Goal: Task Accomplishment & Management: Manage account settings

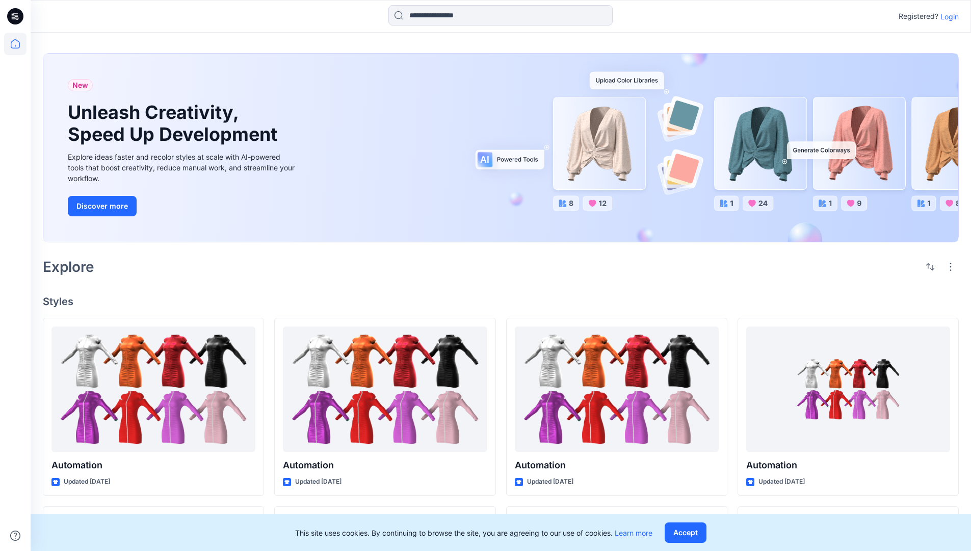
click at [947, 16] on p "Login" at bounding box center [950, 16] width 18 height 11
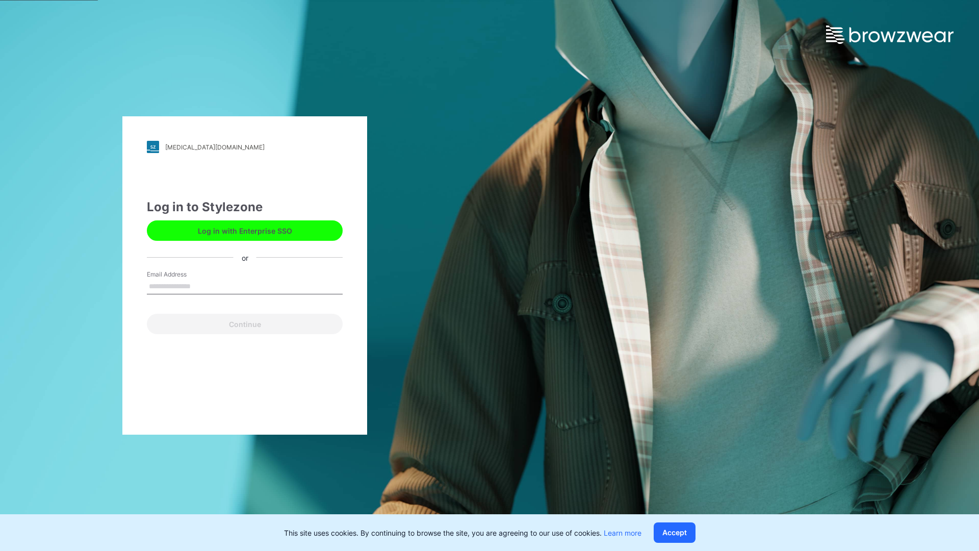
click at [201, 286] on input "Email Address" at bounding box center [245, 286] width 196 height 15
type input "**********"
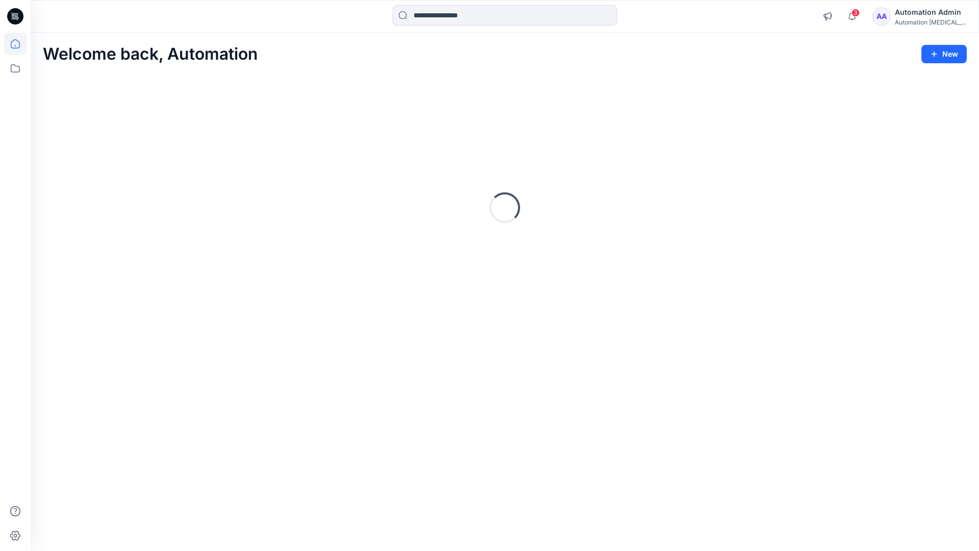
click at [19, 44] on icon at bounding box center [15, 43] width 9 height 9
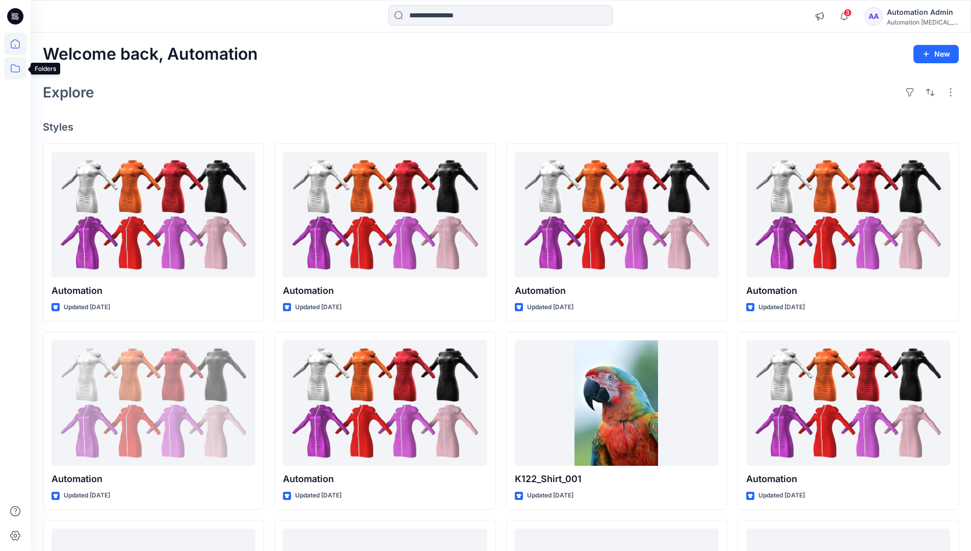
click at [12, 67] on icon at bounding box center [15, 68] width 22 height 22
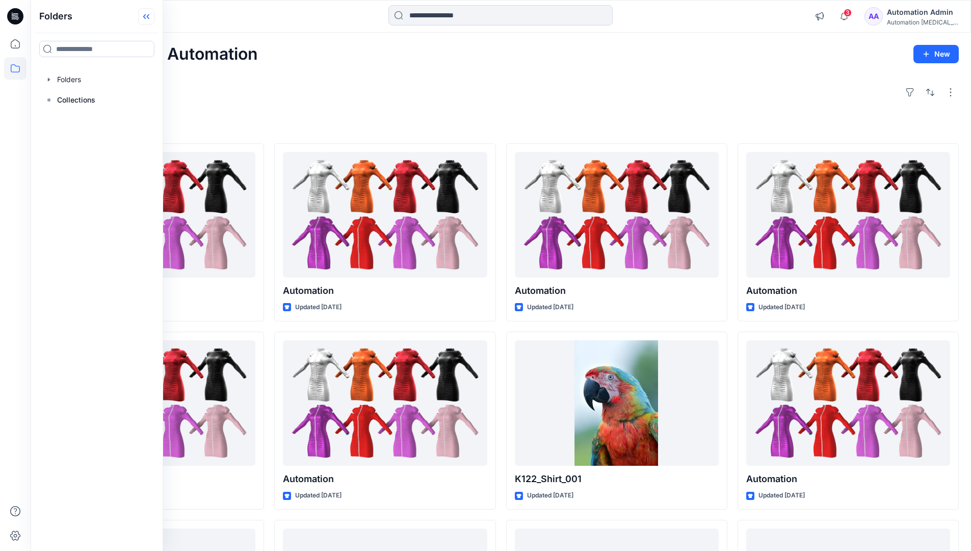
click at [145, 18] on icon at bounding box center [144, 16] width 3 height 5
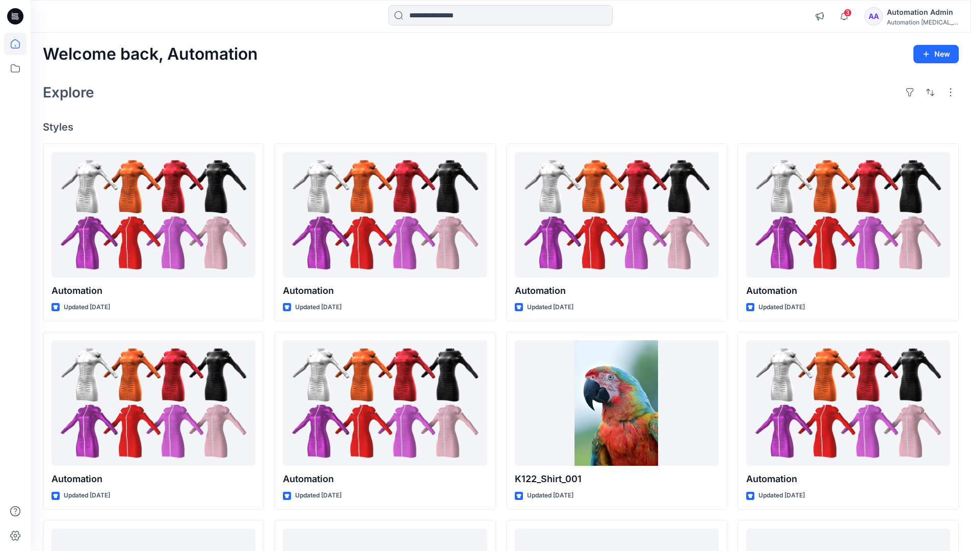
click at [917, 11] on div "Automation Admin" at bounding box center [922, 12] width 71 height 12
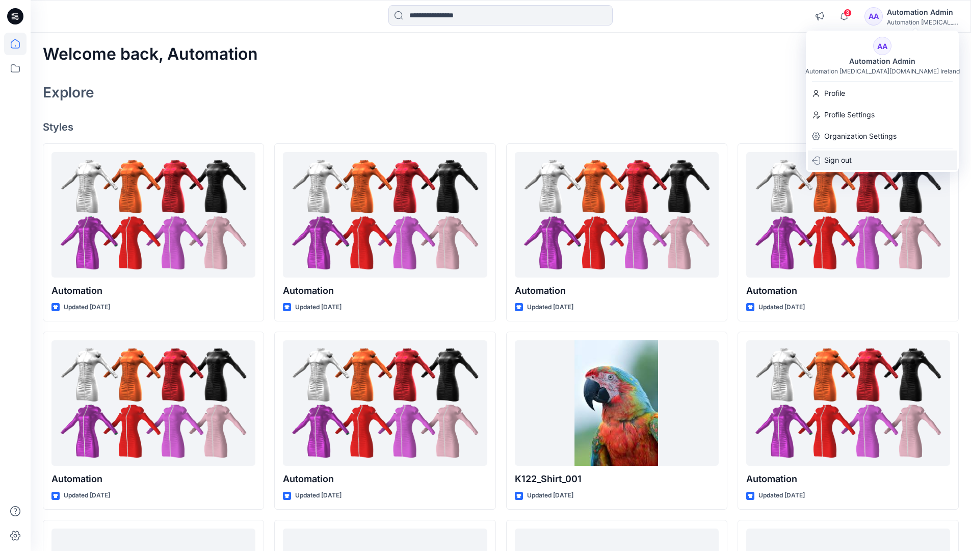
click at [849, 165] on p "Sign out" at bounding box center [838, 159] width 28 height 19
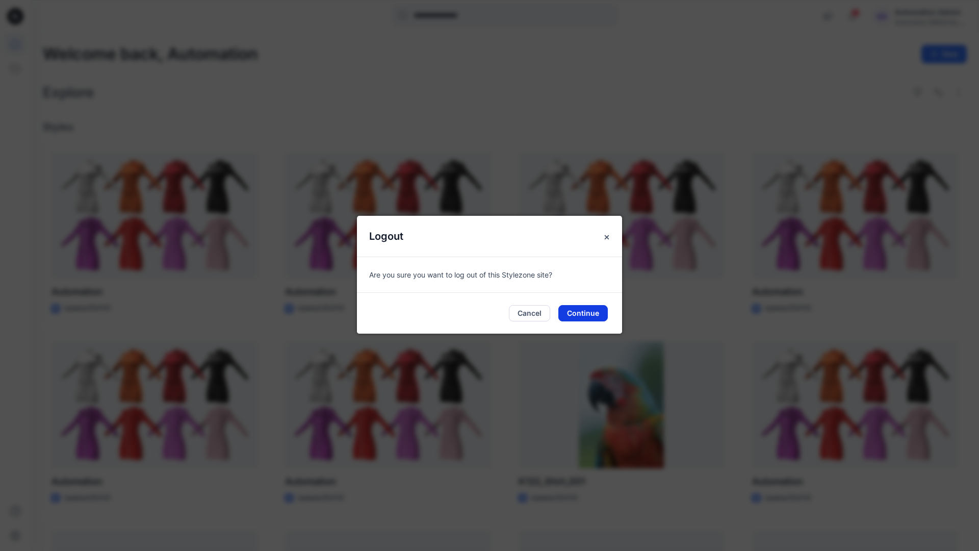
click at [600, 309] on button "Continue" at bounding box center [582, 313] width 49 height 16
